Goal: Information Seeking & Learning: Learn about a topic

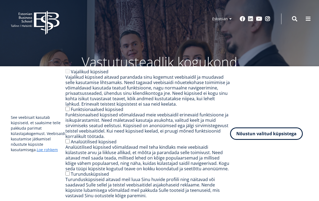
click at [225, 27] on link "English" at bounding box center [220, 27] width 27 height 8
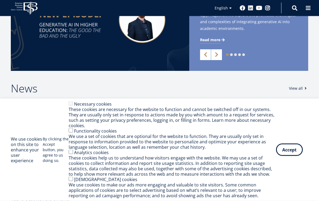
scroll to position [172, 0]
click at [291, 156] on button "Accept" at bounding box center [289, 150] width 27 height 12
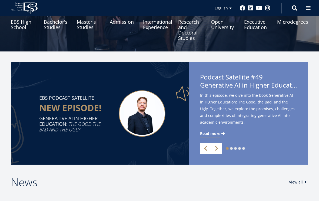
scroll to position [0, 0]
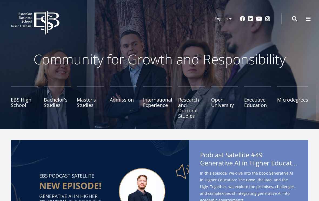
click at [83, 103] on link "Master's Studies" at bounding box center [90, 102] width 27 height 32
click at [85, 99] on link "Master's Studies" at bounding box center [90, 102] width 27 height 32
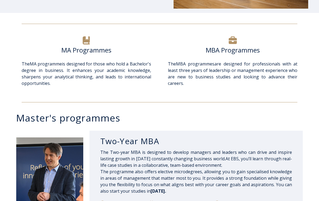
scroll to position [159, 0]
click at [65, 64] on span "The MA programme is designed for those who hold a Bachelor's degree in business…" at bounding box center [86, 73] width 129 height 25
click at [88, 43] on icon at bounding box center [86, 40] width 8 height 8
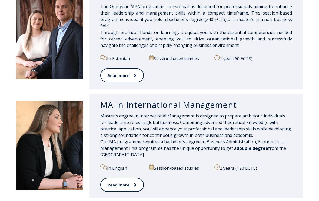
scroll to position [479, 0]
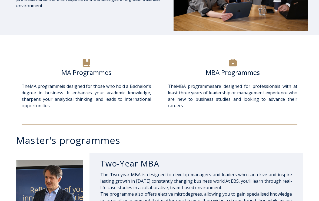
click at [68, 73] on h6 "MA Programmes" at bounding box center [86, 73] width 129 height 8
click at [74, 79] on div "MA Programmes" at bounding box center [86, 76] width 129 height 15
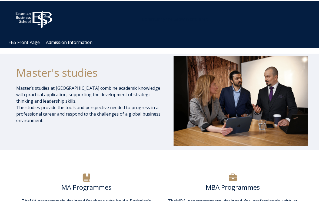
scroll to position [22, 0]
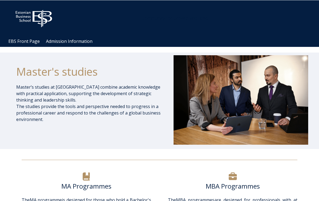
click at [106, 72] on h1 "Master's studies" at bounding box center [88, 72] width 145 height 14
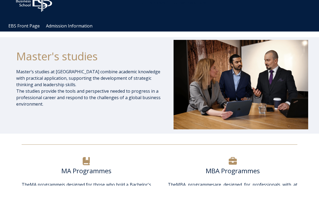
scroll to position [38, 0]
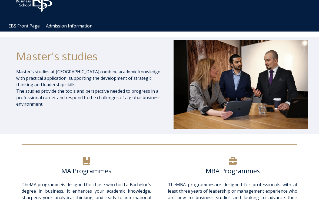
click at [93, 169] on h6 "MA Programmes" at bounding box center [86, 171] width 129 height 8
click at [79, 29] on link "Admission Information" at bounding box center [69, 26] width 46 height 6
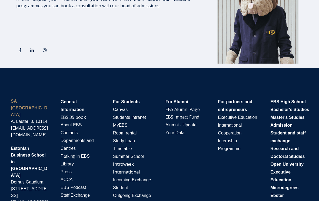
scroll to position [1006, 0]
click at [286, 126] on span "Admission" at bounding box center [281, 125] width 22 height 5
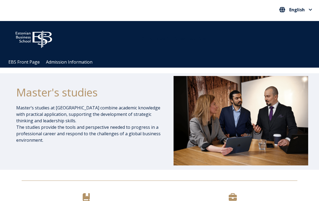
scroll to position [0, 0]
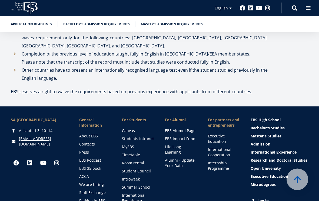
scroll to position [1915, 0]
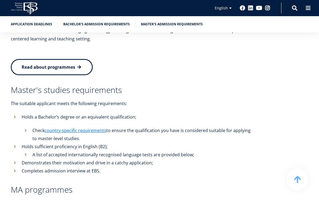
click at [28, 25] on link "Application deadlines" at bounding box center [31, 24] width 41 height 5
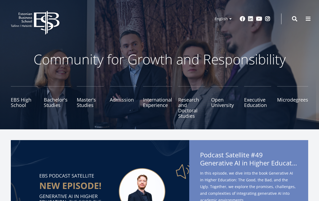
click at [16, 104] on link "EBS High School" at bounding box center [24, 102] width 27 height 32
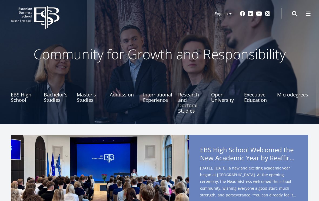
scroll to position [7, 0]
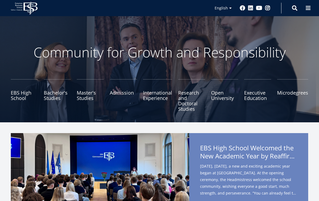
click at [152, 101] on link "International Experience" at bounding box center [157, 95] width 29 height 32
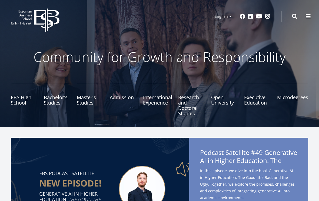
scroll to position [0, 0]
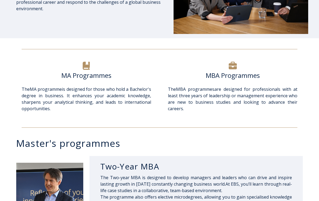
scroll to position [135, 0]
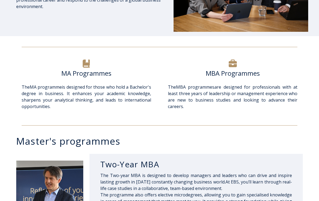
click at [89, 66] on icon at bounding box center [86, 64] width 7 height 8
click at [92, 74] on h6 "MA Programmes" at bounding box center [86, 73] width 129 height 8
click at [95, 70] on h6 "MA Programmes" at bounding box center [86, 73] width 129 height 8
click at [94, 72] on h6 "MA Programmes" at bounding box center [86, 73] width 129 height 8
click at [94, 77] on h6 "MA Programmes" at bounding box center [86, 73] width 129 height 8
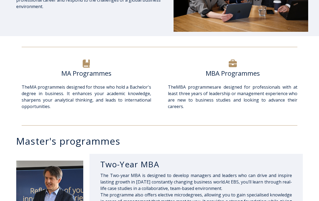
click at [113, 83] on div "MA Programmes" at bounding box center [86, 76] width 129 height 15
click at [116, 82] on div "MA Programmes" at bounding box center [86, 76] width 129 height 15
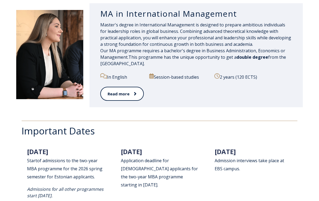
scroll to position [611, 0]
click at [134, 95] on icon at bounding box center [135, 94] width 2 height 4
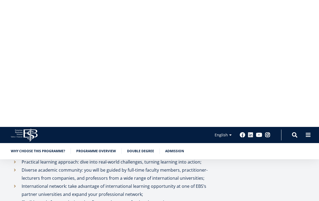
scroll to position [90, 0]
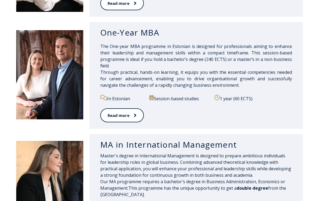
scroll to position [481, 0]
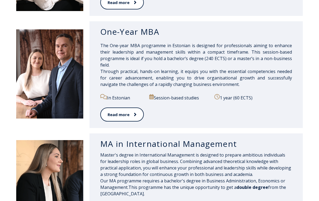
click at [127, 120] on link "Read more" at bounding box center [121, 115] width 43 height 14
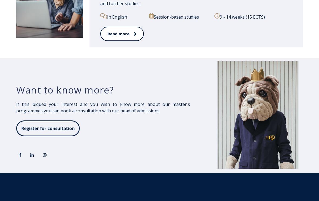
scroll to position [916, 0]
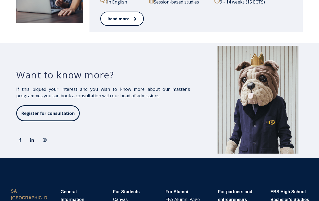
click at [71, 103] on span "If this piqued your interest and you wish to know more about our master's progr…" at bounding box center [103, 107] width 174 height 42
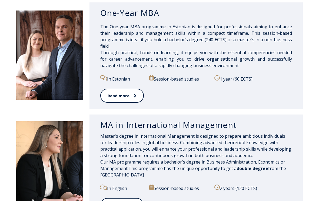
scroll to position [500, 0]
